Goal: Information Seeking & Learning: Find specific fact

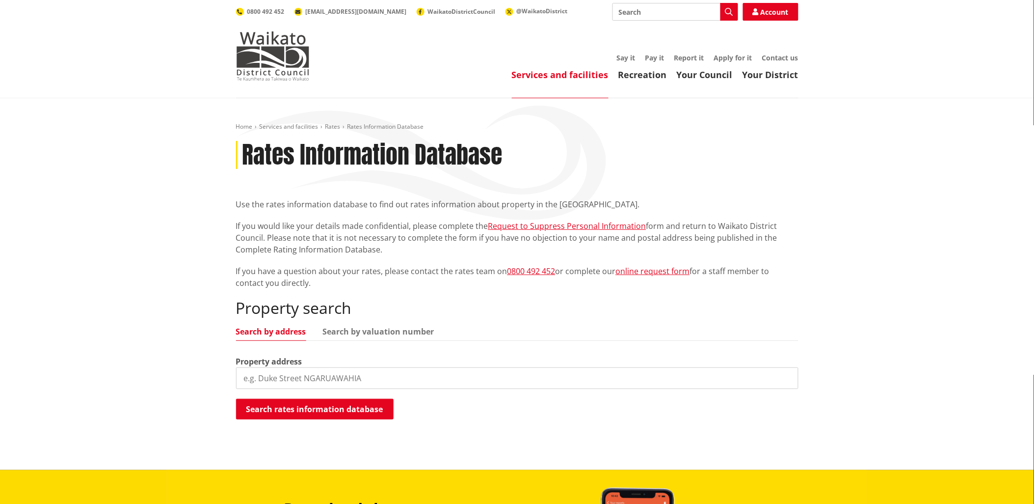
click at [276, 371] on input "search" at bounding box center [517, 378] width 563 height 22
type input "[STREET_ADDRESS]"
click at [356, 405] on button "Search rates information database" at bounding box center [315, 409] width 158 height 21
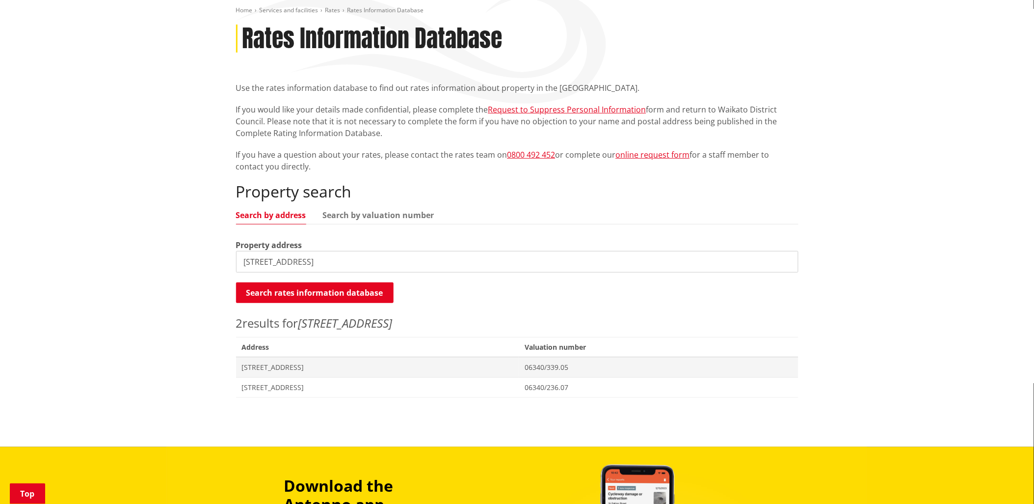
scroll to position [218, 0]
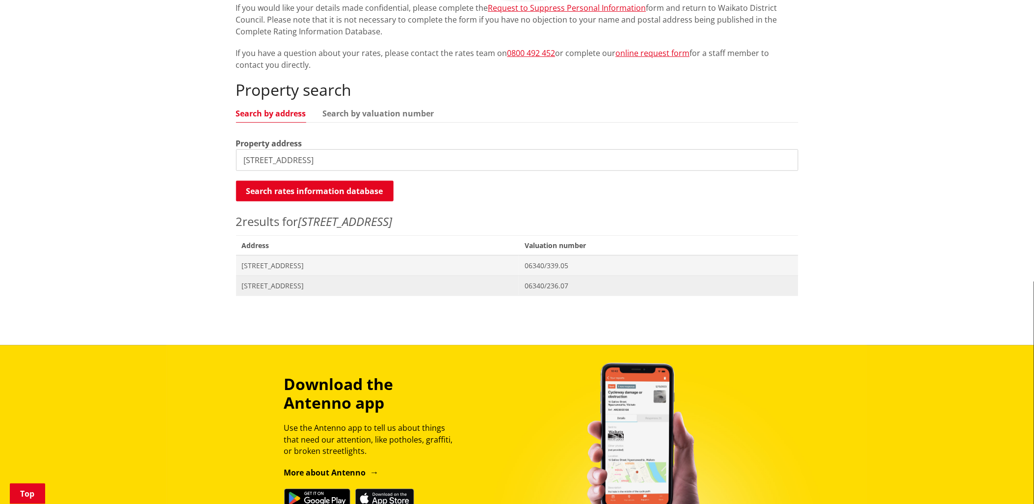
click at [270, 281] on span "[STREET_ADDRESS]" at bounding box center [377, 286] width 271 height 10
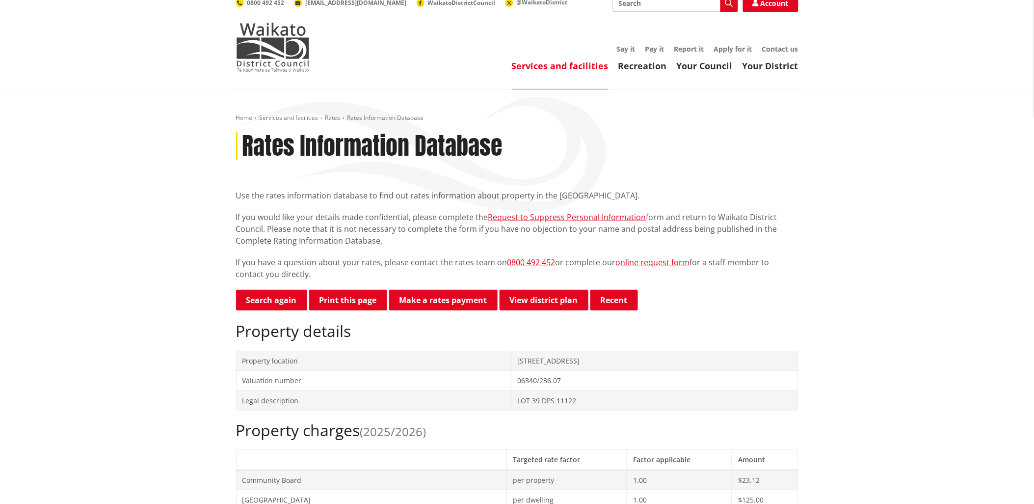
scroll to position [218, 0]
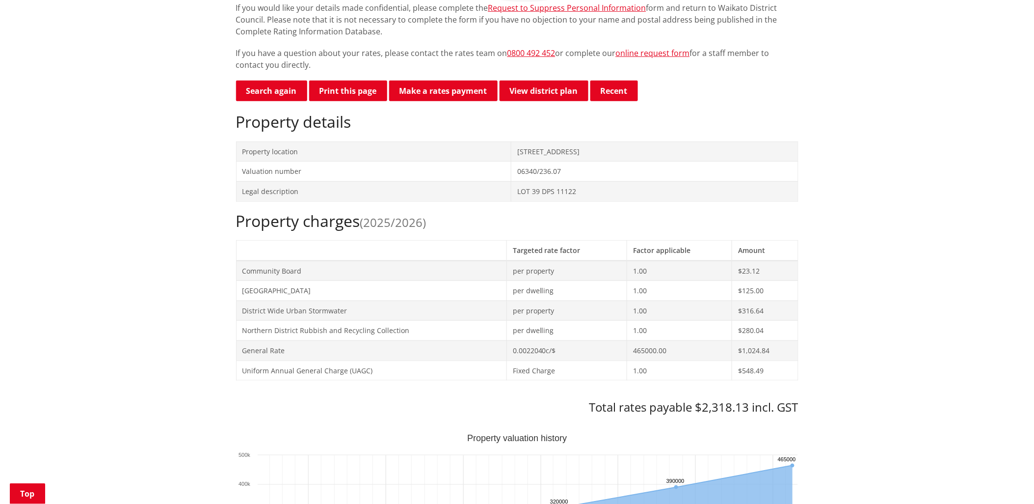
click at [644, 279] on td "1.00" at bounding box center [679, 271] width 105 height 20
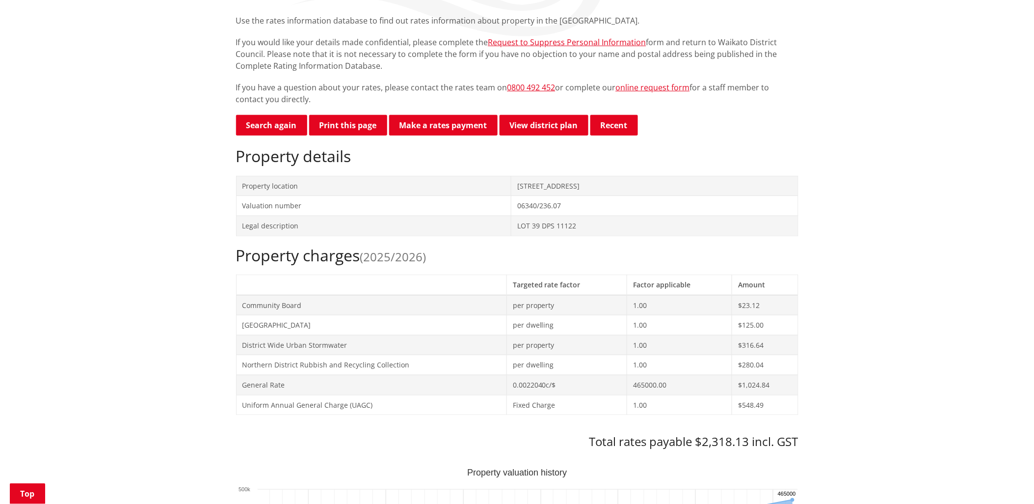
scroll to position [109, 0]
